Goal: Transaction & Acquisition: Purchase product/service

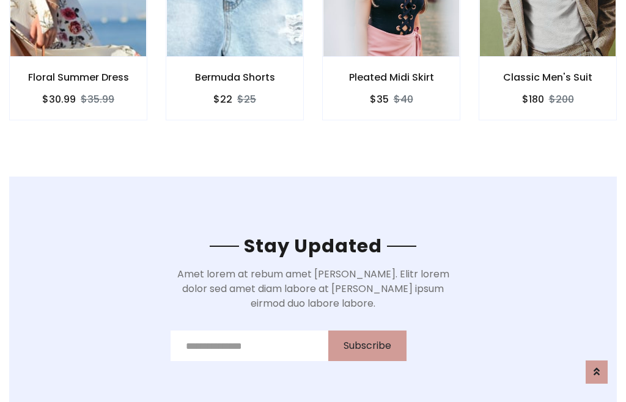
scroll to position [1842, 0]
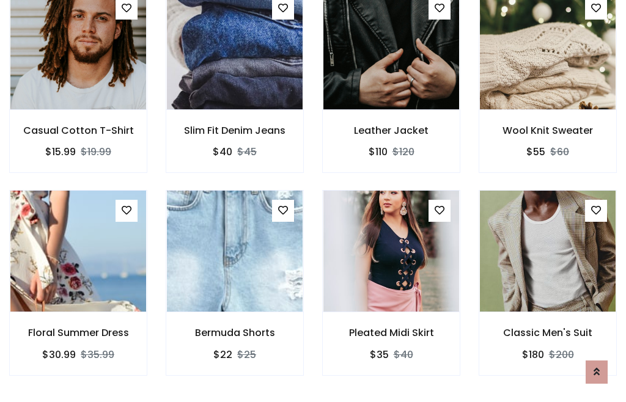
click at [313, 201] on div "Pleated Midi Skirt $35 $40" at bounding box center [391, 291] width 157 height 202
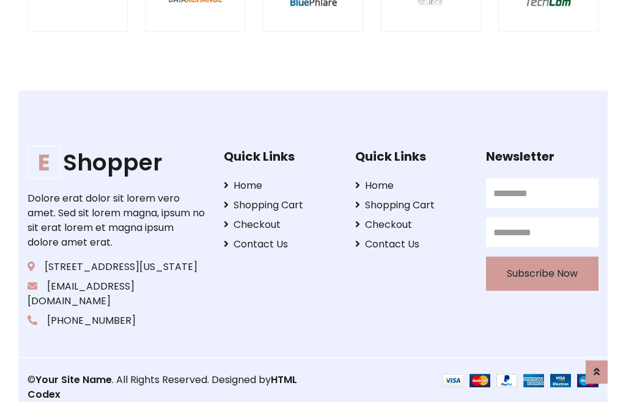
scroll to position [2329, 0]
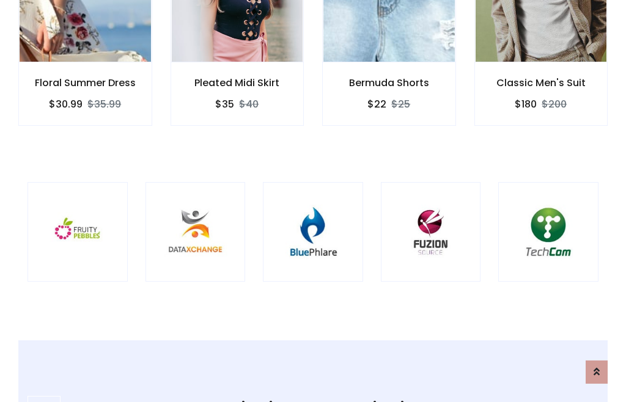
click at [313, 201] on img at bounding box center [313, 233] width 70 height 70
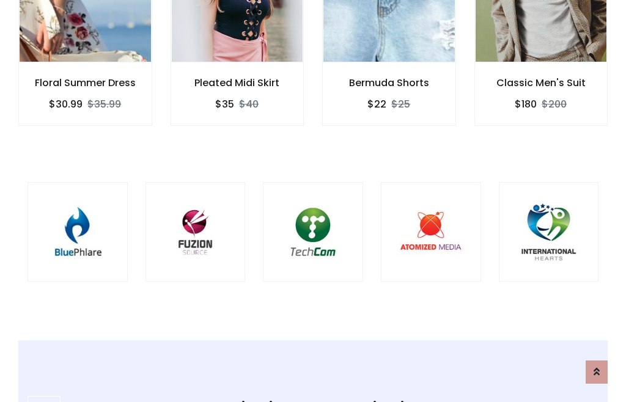
click at [313, 201] on img at bounding box center [313, 233] width 70 height 70
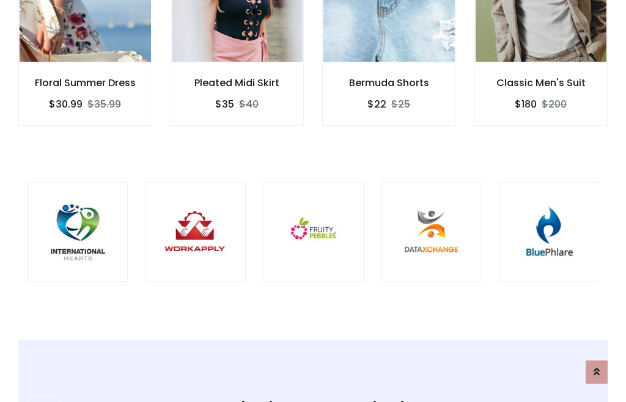
click at [313, 201] on img at bounding box center [314, 233] width 70 height 70
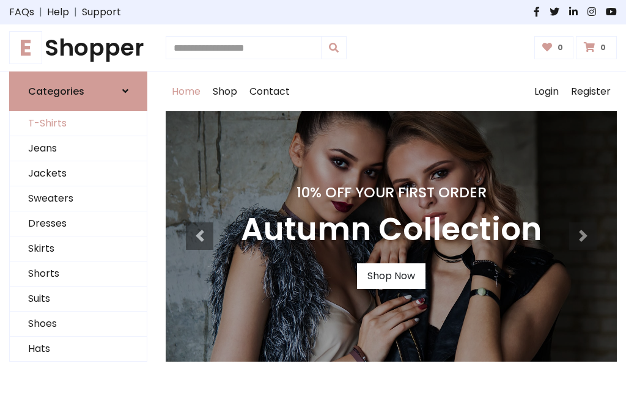
click at [78, 124] on link "T-Shirts" at bounding box center [78, 123] width 137 height 25
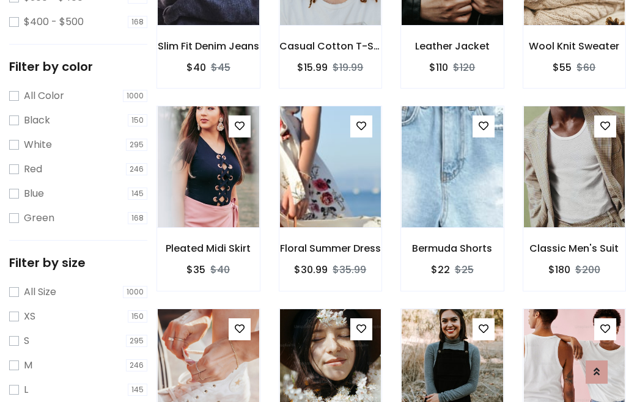
scroll to position [113, 0]
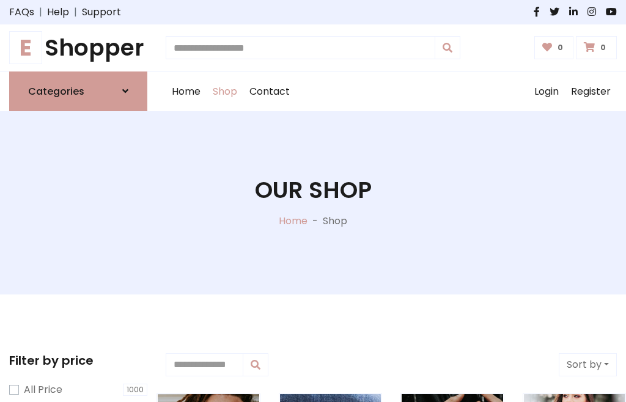
click at [78, 48] on h1 "E Shopper" at bounding box center [78, 48] width 138 height 28
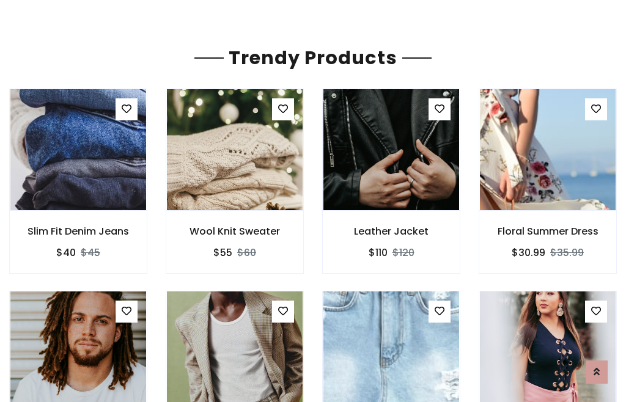
scroll to position [1188, 0]
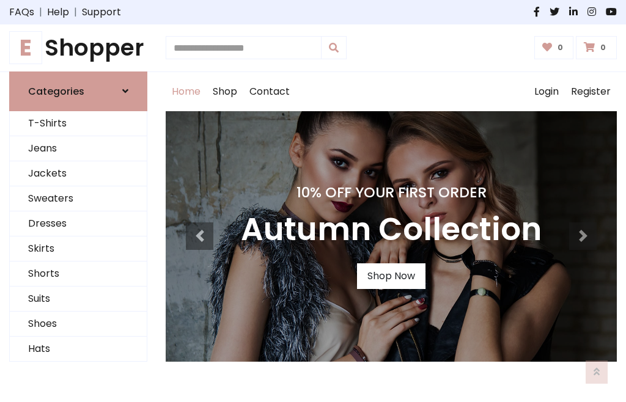
scroll to position [401, 0]
